Goal: Use online tool/utility: Utilize a website feature to perform a specific function

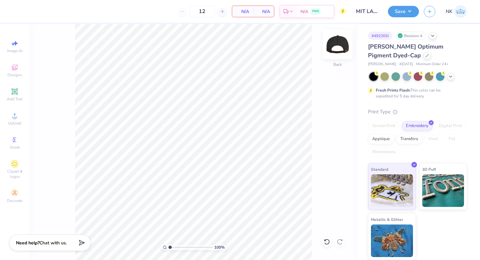
click at [334, 44] on img at bounding box center [337, 44] width 26 height 26
click at [337, 43] on img at bounding box center [337, 44] width 26 height 26
click at [340, 43] on img at bounding box center [337, 44] width 26 height 26
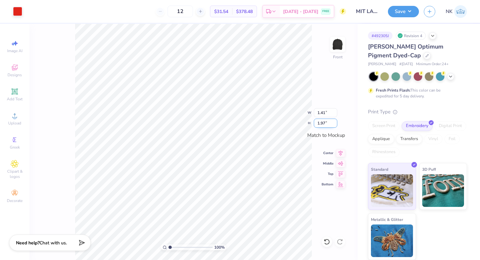
click at [323, 122] on input "1.97" at bounding box center [325, 123] width 23 height 9
type input "2"
type input "1.43"
click at [322, 122] on input "2.00" at bounding box center [325, 123] width 23 height 9
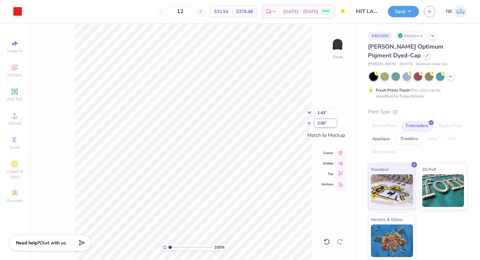
click at [322, 122] on input "2.00" at bounding box center [325, 123] width 23 height 9
click at [319, 123] on input "2.5" at bounding box center [325, 123] width 23 height 9
type input "2"
click at [340, 151] on icon at bounding box center [340, 152] width 9 height 8
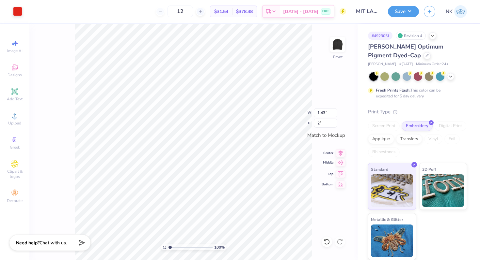
click at [341, 164] on icon at bounding box center [340, 163] width 9 height 8
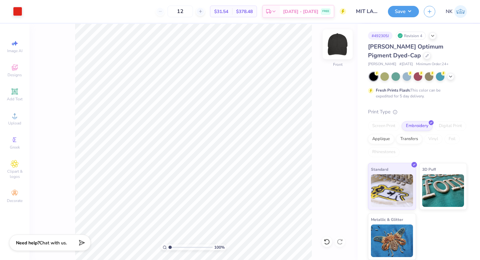
click at [336, 41] on img at bounding box center [337, 44] width 26 height 26
click at [339, 43] on img at bounding box center [337, 44] width 26 height 26
click at [335, 45] on img at bounding box center [337, 44] width 26 height 26
click at [13, 119] on circle at bounding box center [15, 118] width 4 height 4
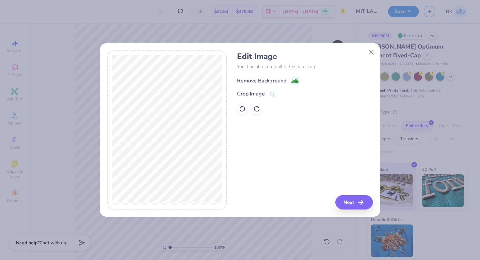
click at [295, 82] on image at bounding box center [294, 81] width 7 height 7
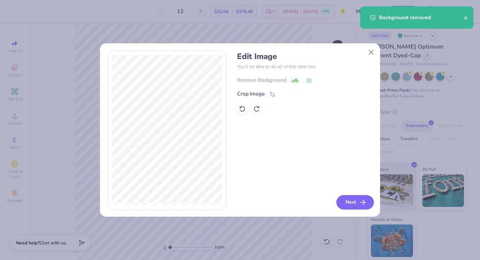
click at [362, 204] on icon "button" at bounding box center [363, 203] width 8 height 8
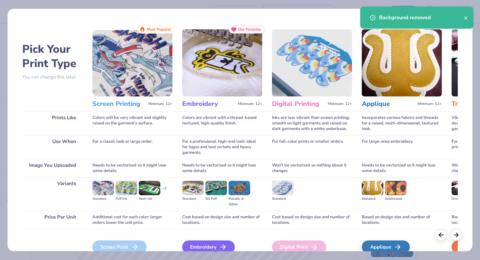
scroll to position [32, 0]
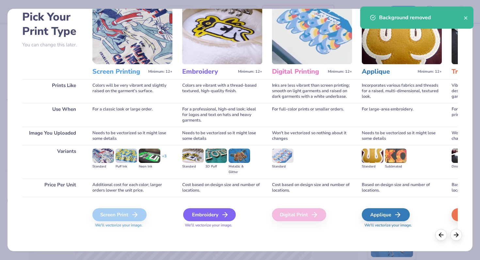
click at [220, 213] on div "Embroidery" at bounding box center [209, 215] width 53 height 13
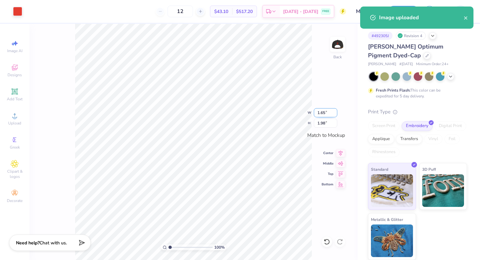
click at [324, 112] on input "1.65" at bounding box center [325, 112] width 23 height 9
type input "1.25"
type input "1.50"
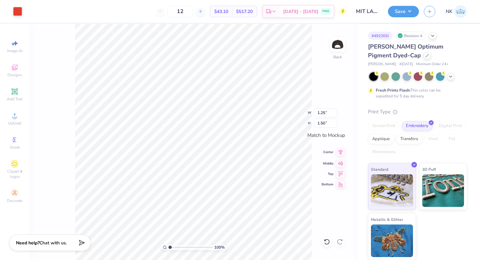
click at [341, 152] on icon at bounding box center [340, 152] width 9 height 8
click at [334, 46] on img at bounding box center [337, 44] width 26 height 26
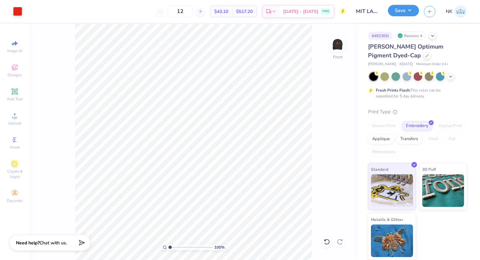
click at [411, 11] on button "Save" at bounding box center [403, 10] width 31 height 11
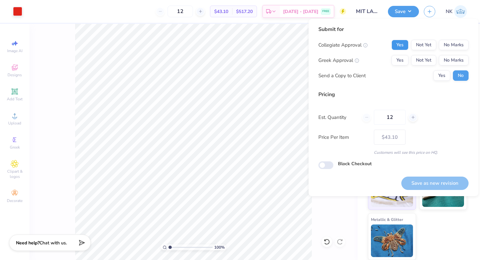
click at [399, 43] on button "Yes" at bounding box center [399, 45] width 17 height 10
click at [441, 53] on div "Collegiate Approval Yes Not Yet No Marks Greek Approval Yes Not Yet No Marks Se…" at bounding box center [393, 60] width 150 height 41
click at [447, 63] on button "No Marks" at bounding box center [454, 60] width 30 height 10
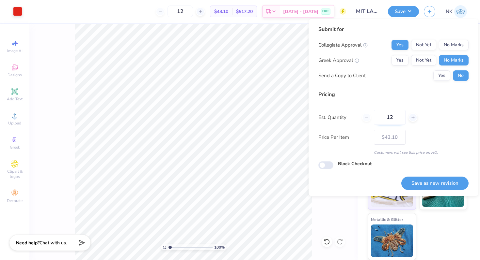
click at [385, 113] on input "12" at bounding box center [390, 117] width 32 height 15
type input "20"
type input "$36.73"
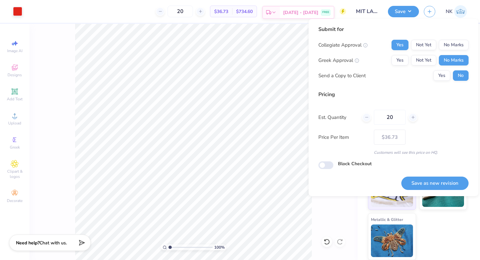
type input "20"
click at [319, 14] on div "[DATE] - [DATE] FREE" at bounding box center [307, 13] width 54 height 12
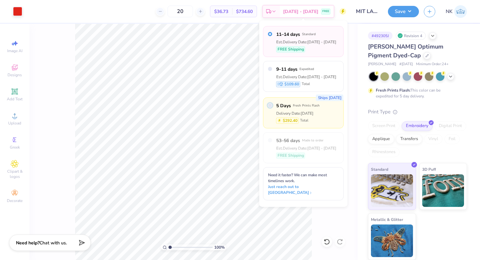
click at [271, 105] on input "radio" at bounding box center [270, 105] width 4 height 4
radio input "true"
type input "24"
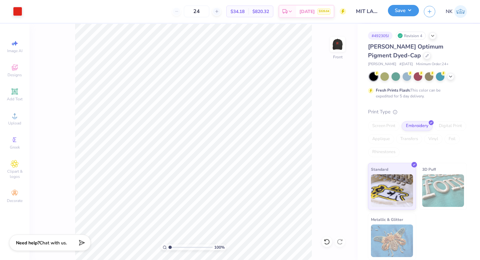
click at [412, 14] on button "Save" at bounding box center [403, 10] width 31 height 11
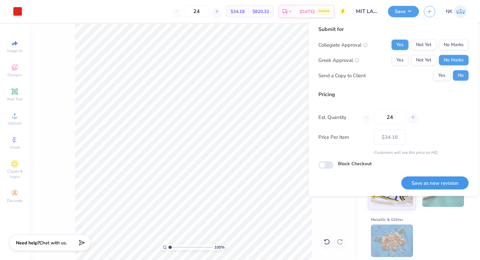
click at [430, 182] on button "Save as new revision" at bounding box center [434, 183] width 67 height 13
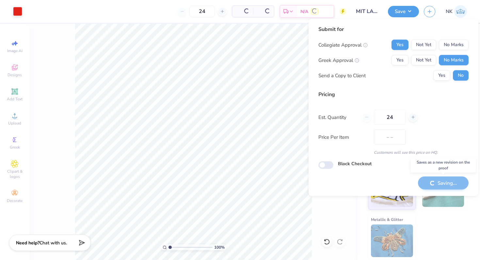
type input "$34.18"
